Goal: Transaction & Acquisition: Purchase product/service

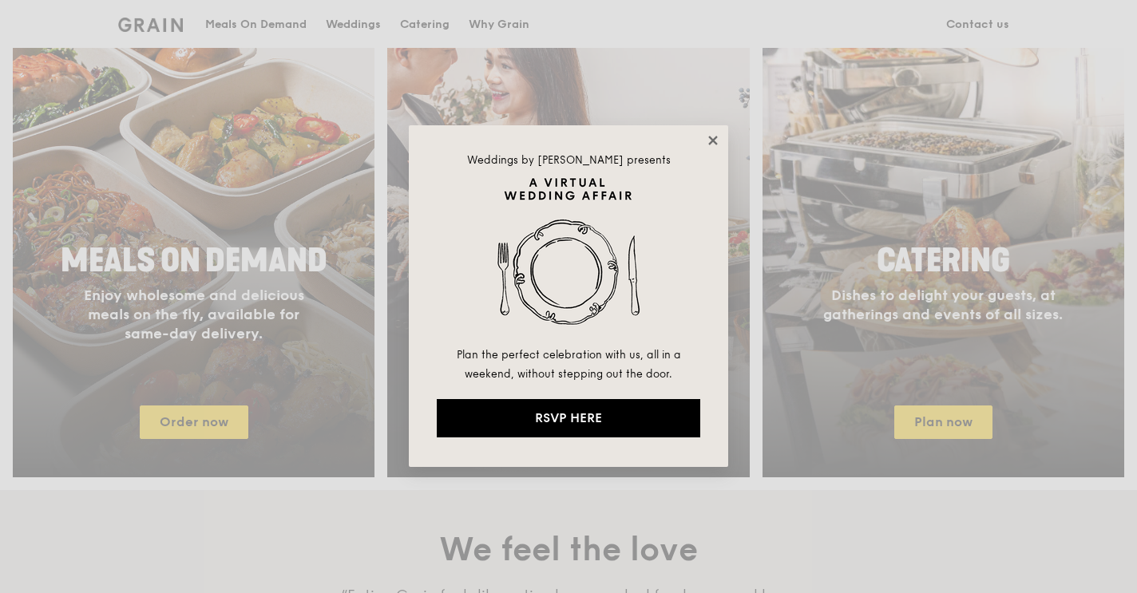
click at [716, 136] on icon at bounding box center [713, 140] width 14 height 14
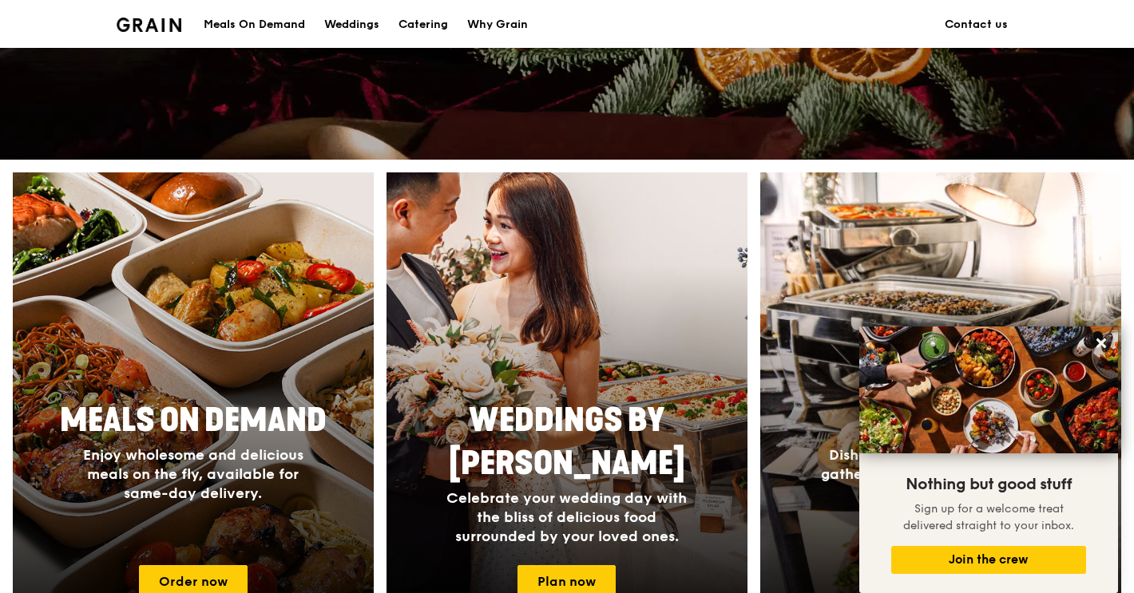
scroll to position [588, 0]
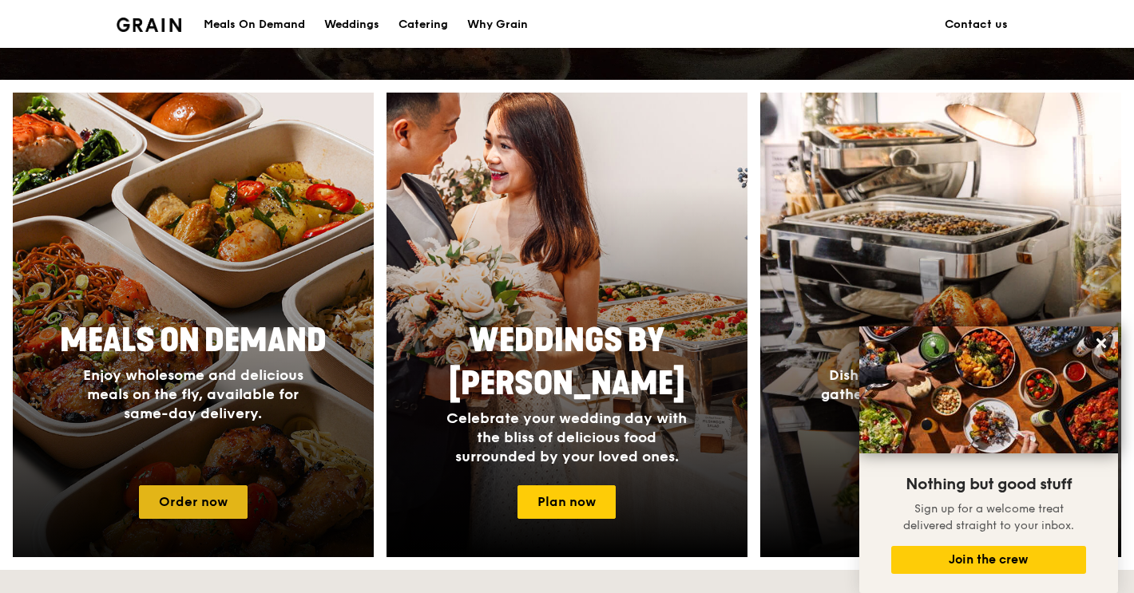
click at [220, 501] on link "Order now" at bounding box center [193, 503] width 109 height 34
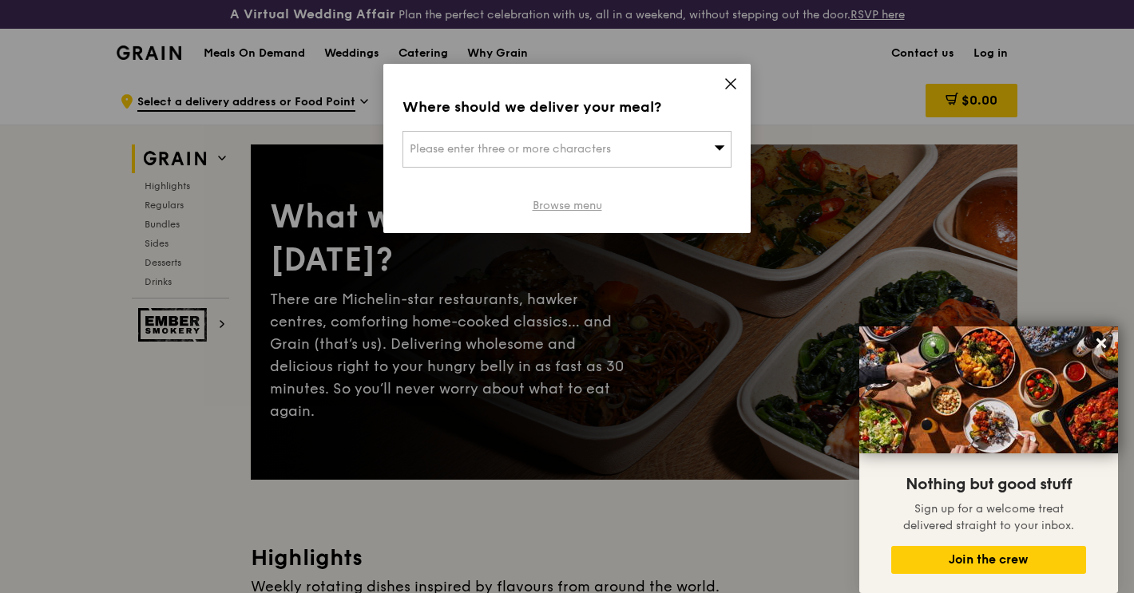
click at [578, 204] on link "Browse menu" at bounding box center [567, 206] width 69 height 16
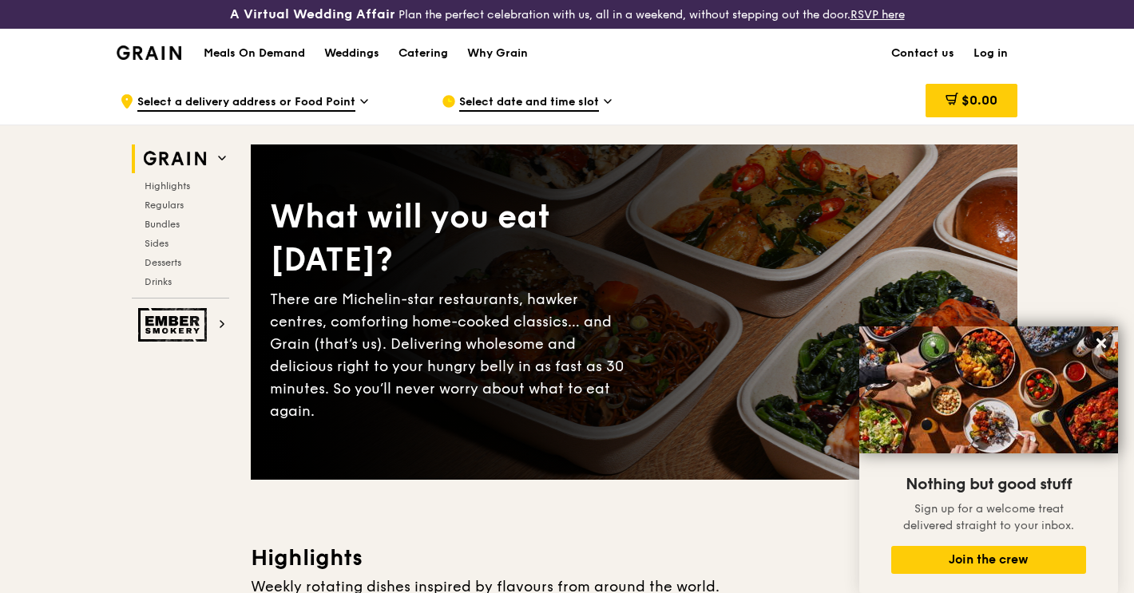
click at [310, 104] on span "Select a delivery address or Food Point" at bounding box center [246, 103] width 218 height 18
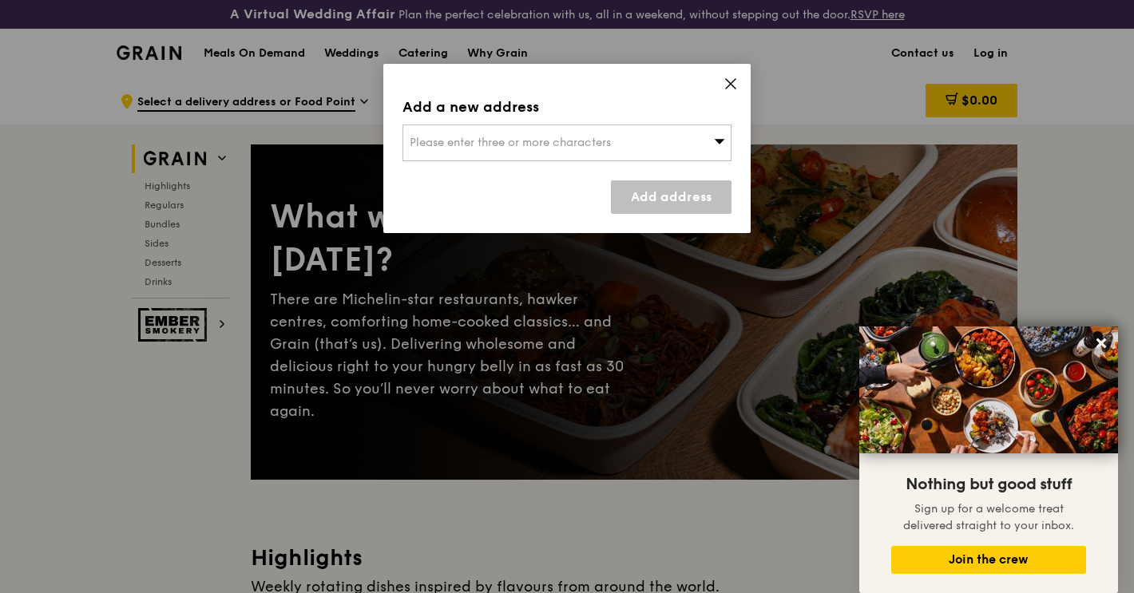
click at [732, 81] on icon at bounding box center [731, 84] width 14 height 14
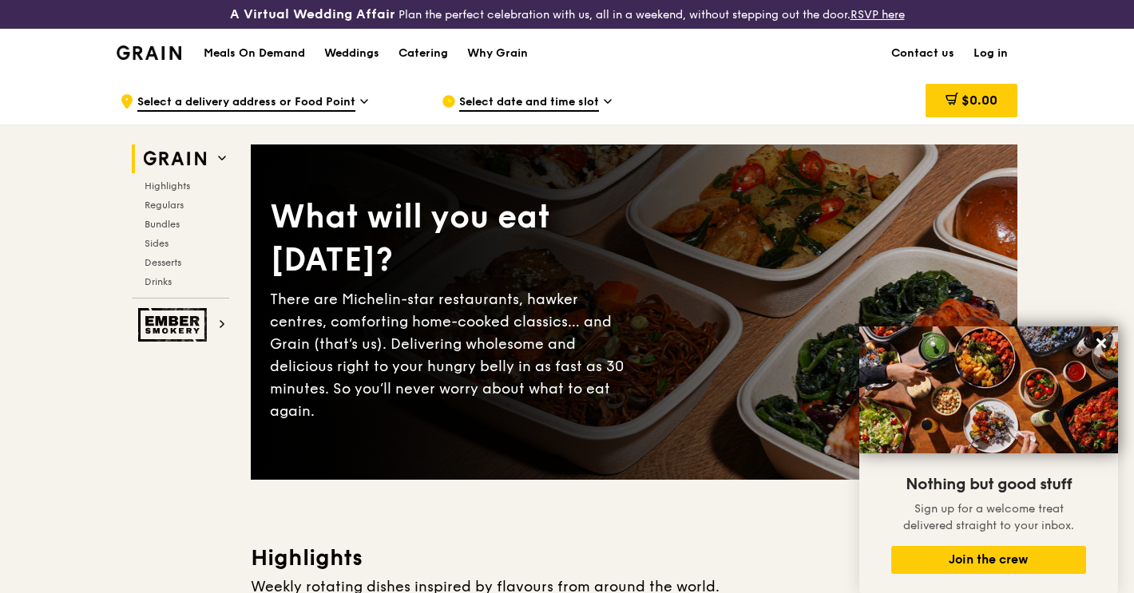
click at [506, 96] on span "Select date and time slot" at bounding box center [529, 103] width 140 height 18
click at [242, 101] on span "Select a delivery address or Food Point" at bounding box center [246, 103] width 218 height 18
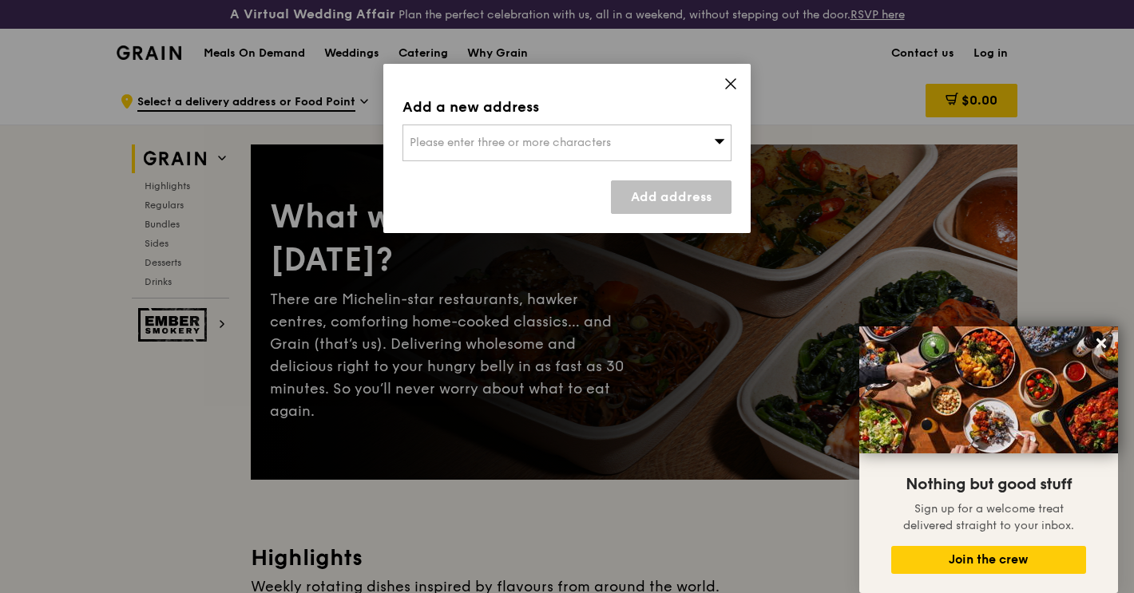
click at [466, 137] on span "Please enter three or more characters" at bounding box center [510, 143] width 201 height 14
paste input "349692"
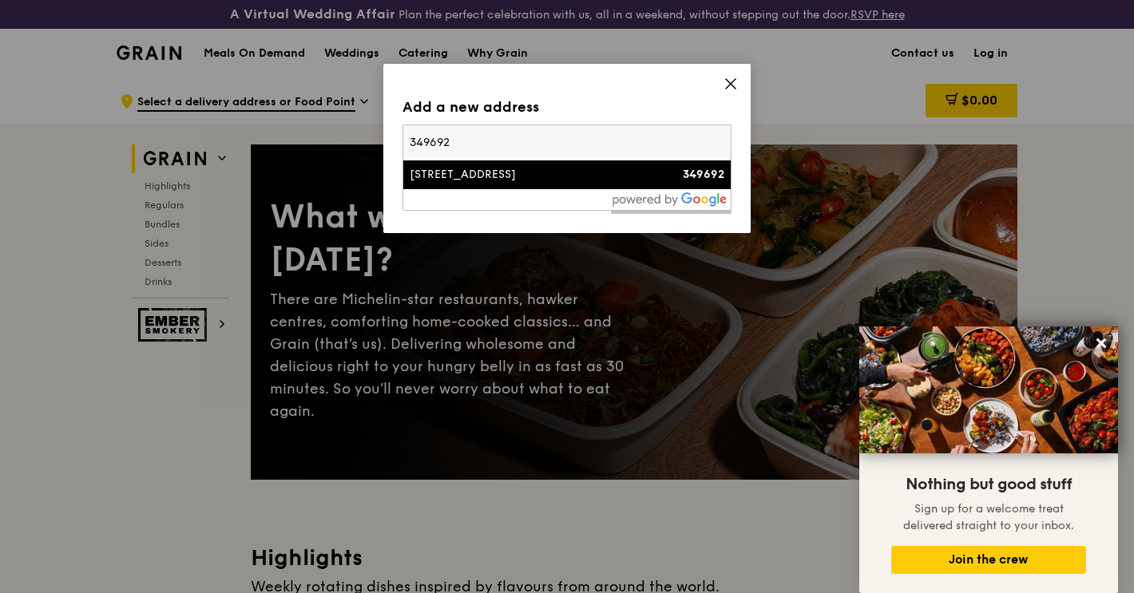
type input "349692"
click at [486, 180] on div "[STREET_ADDRESS]" at bounding box center [528, 175] width 236 height 16
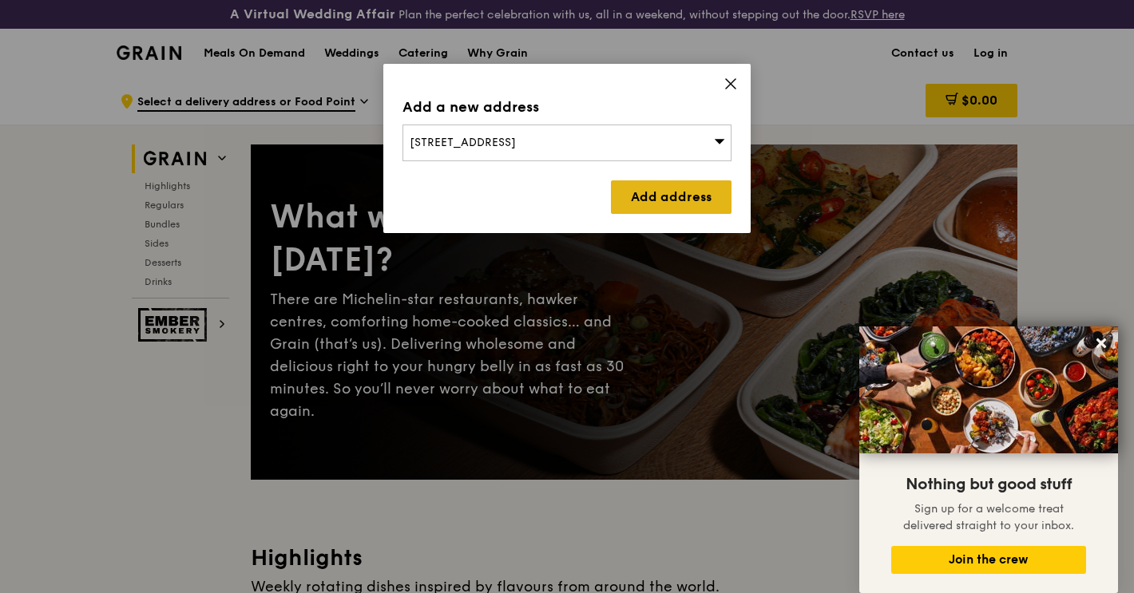
click at [649, 198] on link "Add address" at bounding box center [671, 198] width 121 height 34
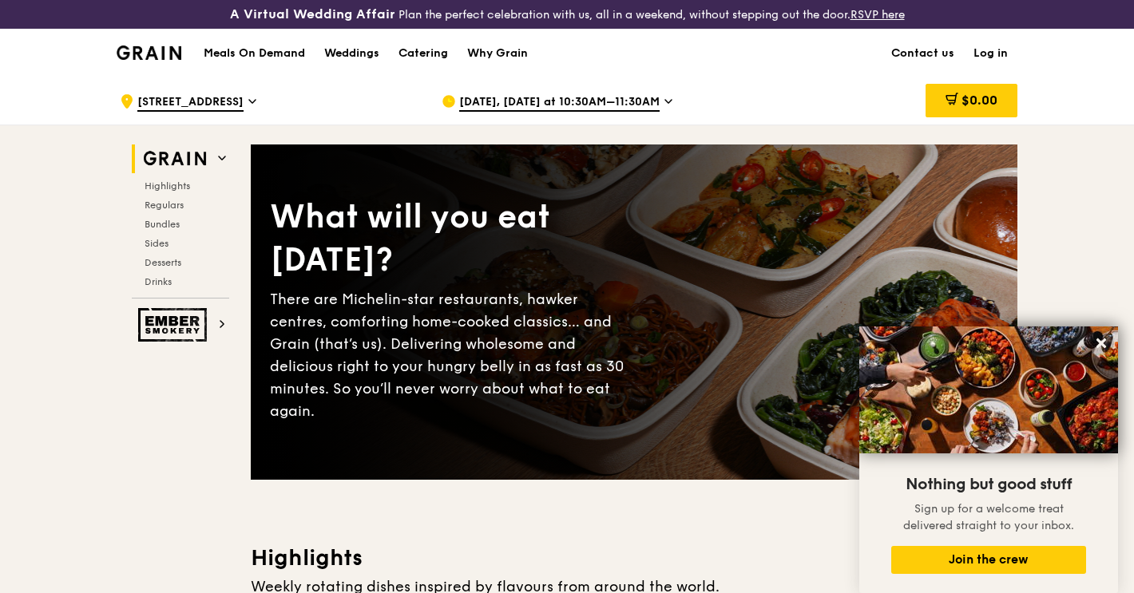
click at [573, 97] on span "[DATE], [DATE] at 10:30AM–11:30AM" at bounding box center [559, 103] width 200 height 18
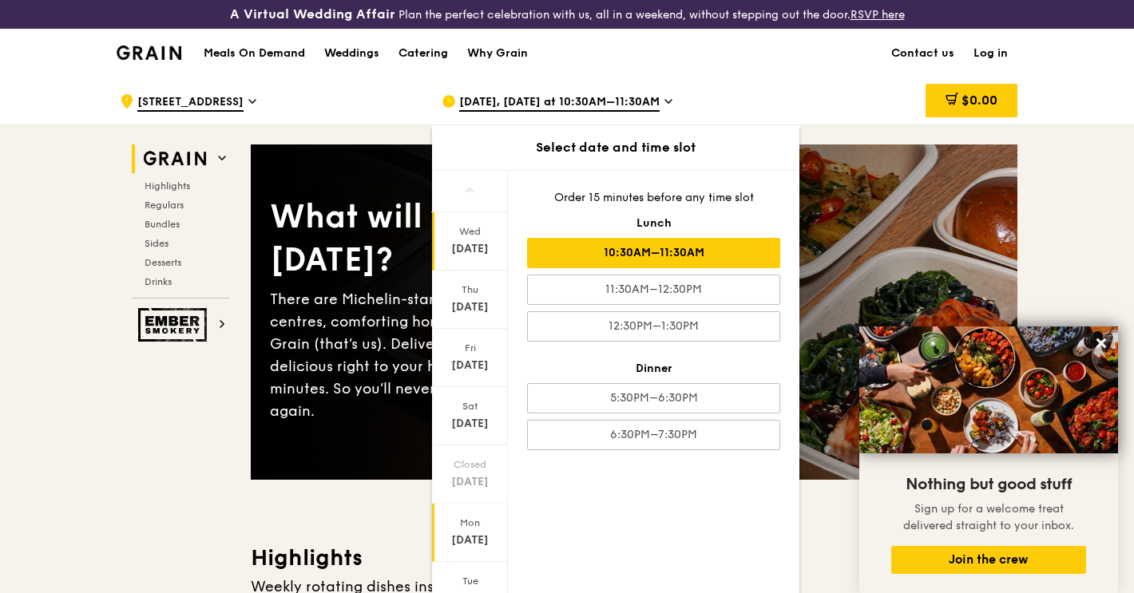
click at [476, 538] on div "[DATE]" at bounding box center [469, 541] width 71 height 16
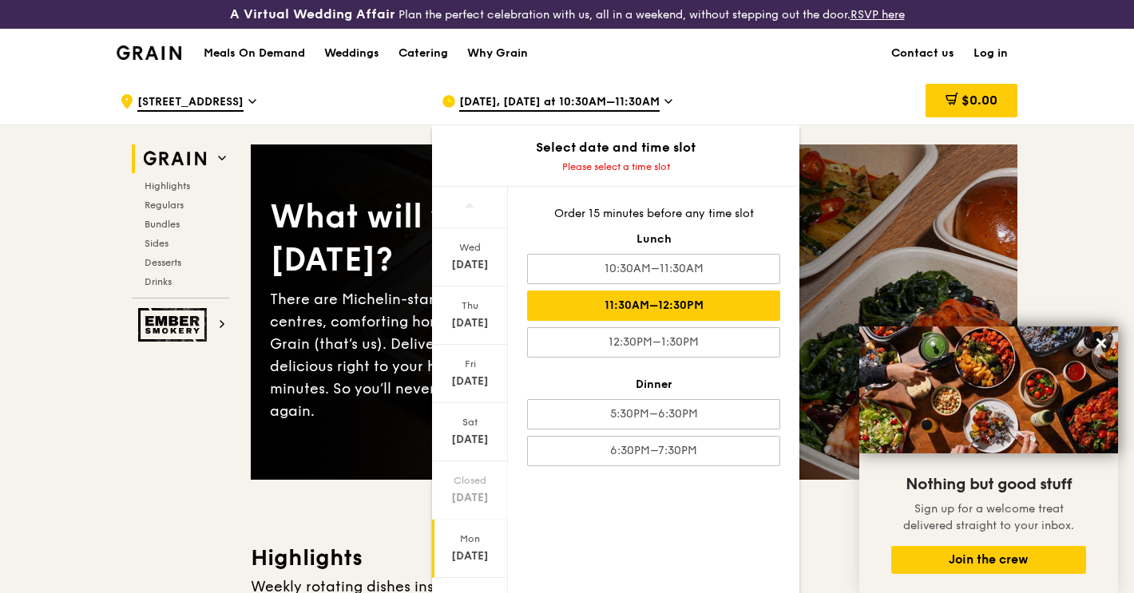
click at [741, 301] on div "11:30AM–12:30PM" at bounding box center [653, 306] width 253 height 30
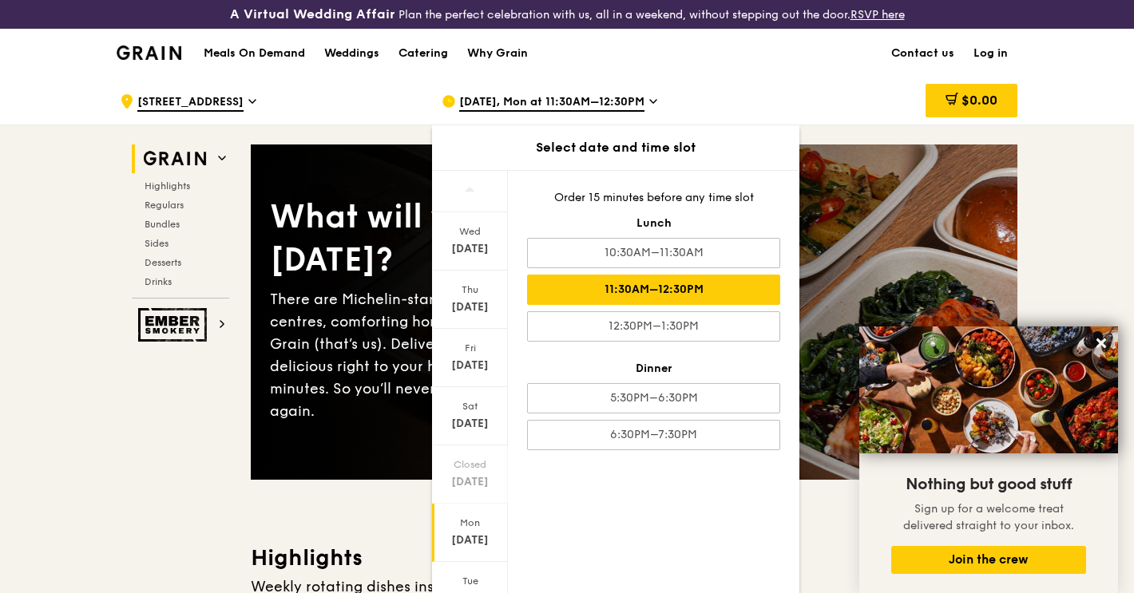
drag, startPoint x: 746, startPoint y: 77, endPoint x: 756, endPoint y: 76, distance: 10.5
click at [748, 77] on div "[DATE], Mon at 11:30AM–12:30PM Select date and time slot [DATE] [DATE] [DATE] […" at bounding box center [590, 101] width 322 height 48
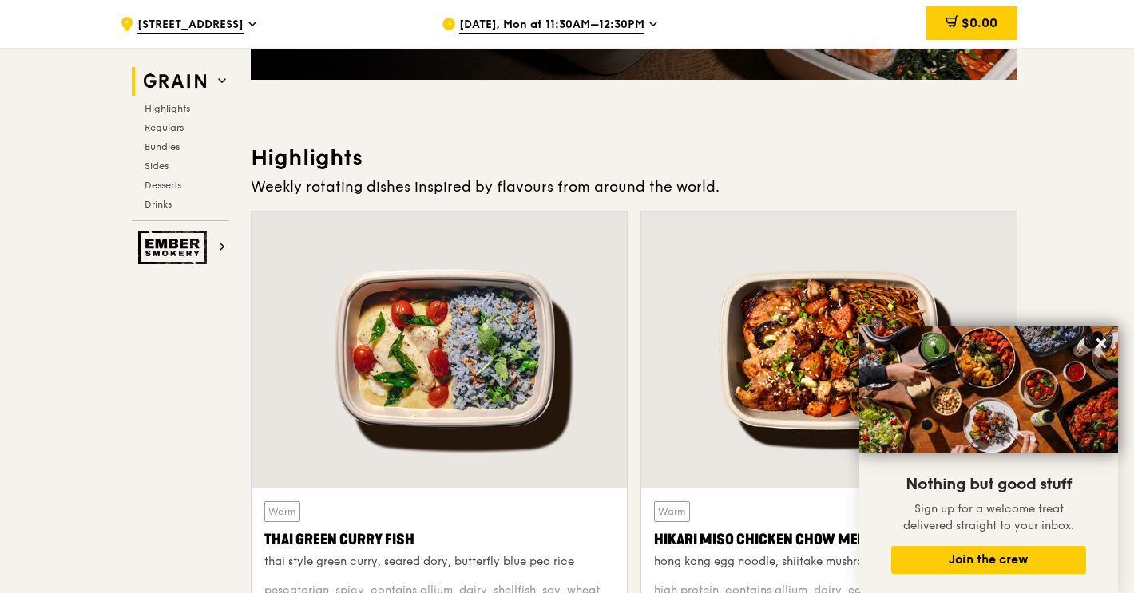
scroll to position [559, 0]
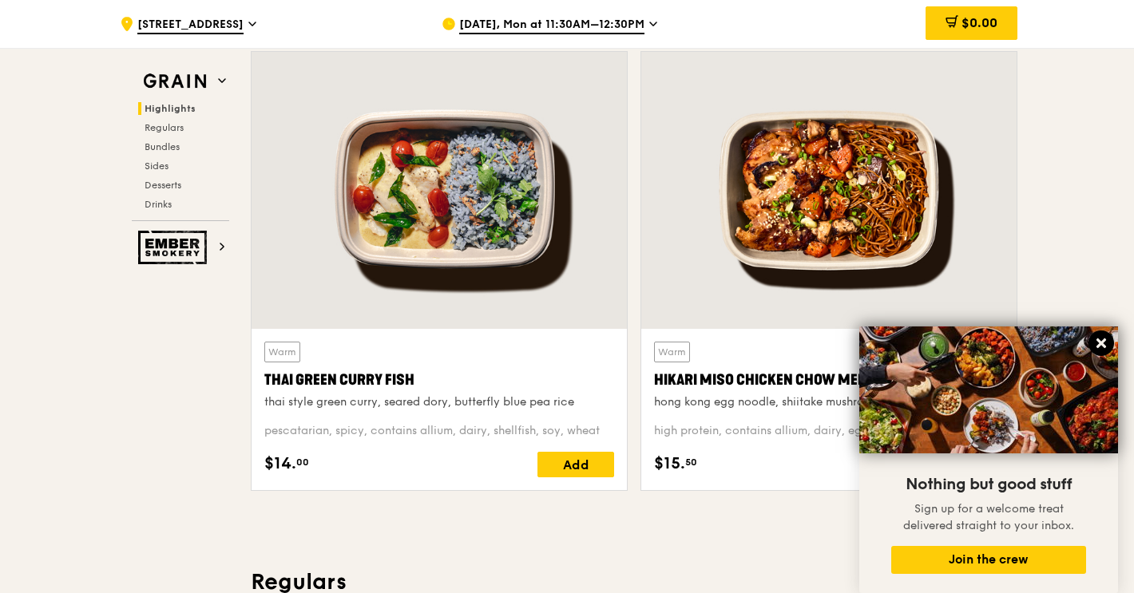
click at [1104, 347] on icon at bounding box center [1102, 344] width 10 height 10
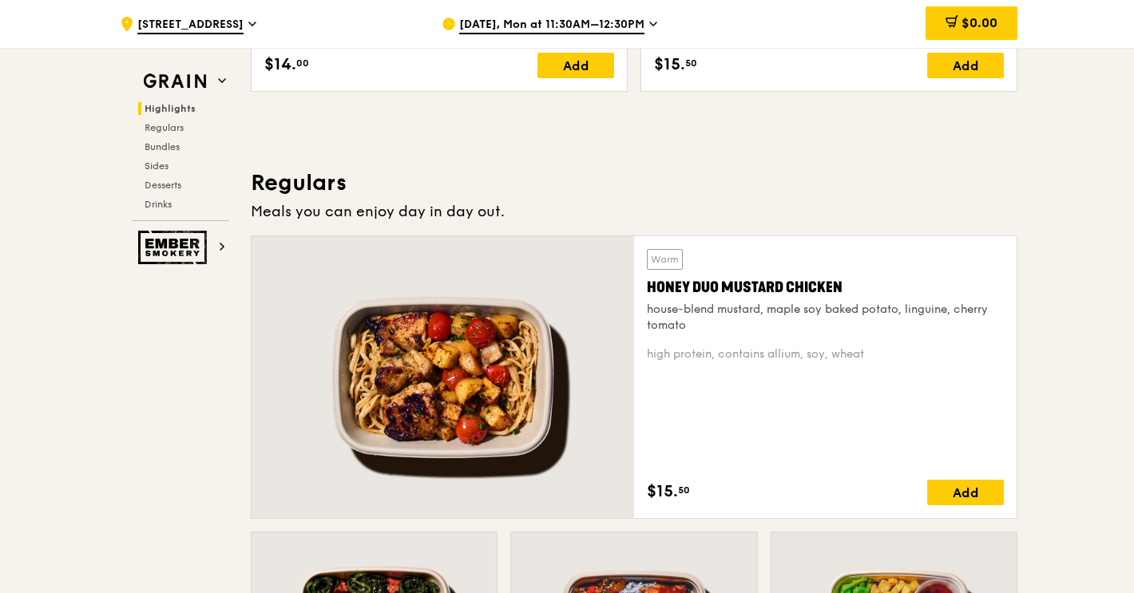
scroll to position [879, 0]
